Goal: Information Seeking & Learning: Find specific page/section

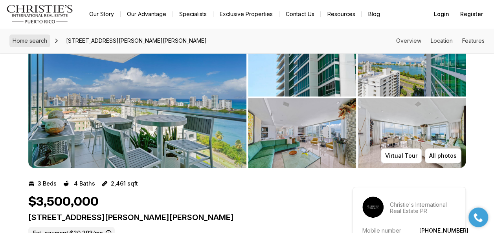
click at [17, 38] on span "Home search" at bounding box center [30, 40] width 35 height 7
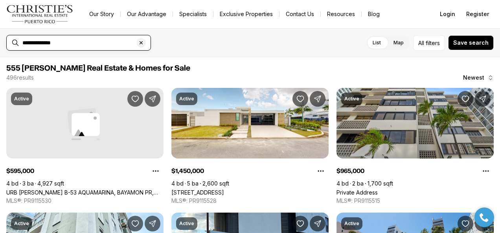
click at [78, 42] on input "**********" at bounding box center [84, 42] width 125 height 7
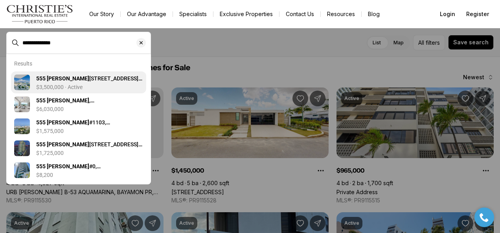
click at [53, 84] on p "$3,500,000 · Active" at bounding box center [59, 87] width 46 height 6
